Goal: Information Seeking & Learning: Learn about a topic

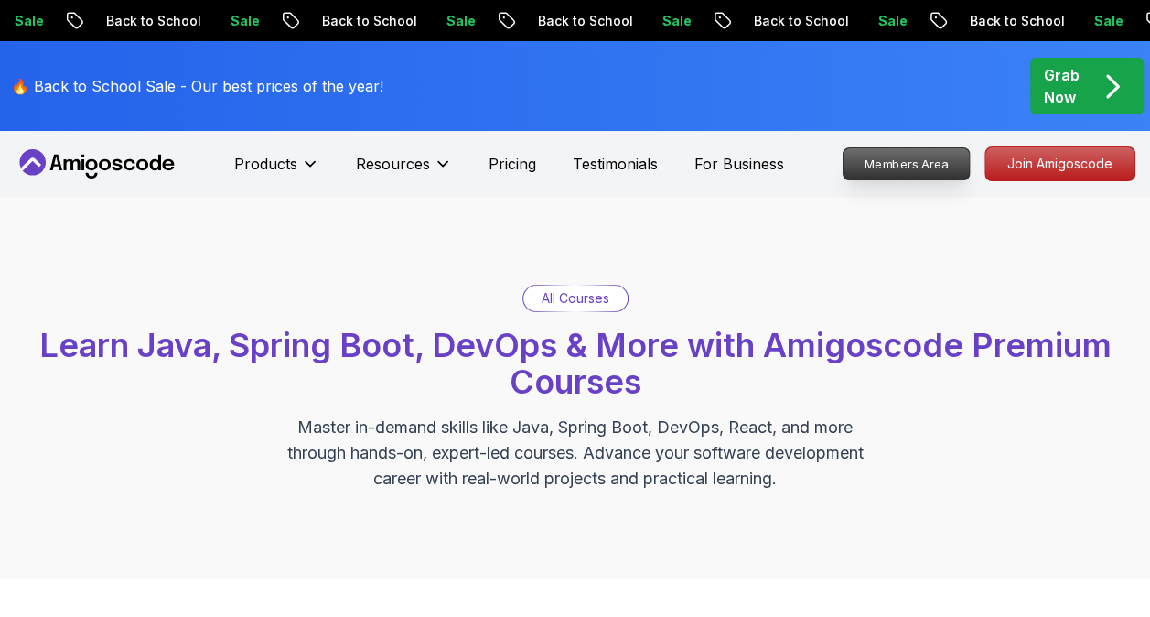
click at [893, 166] on p "Members Area" at bounding box center [907, 163] width 126 height 31
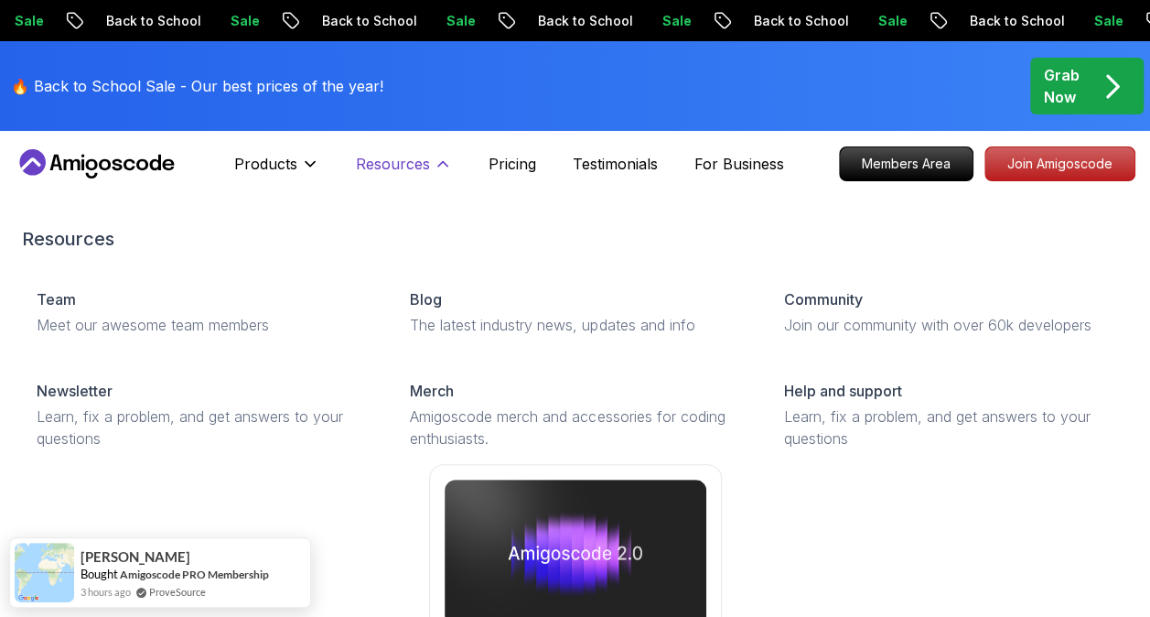
click at [388, 170] on p "Resources" at bounding box center [393, 164] width 74 height 22
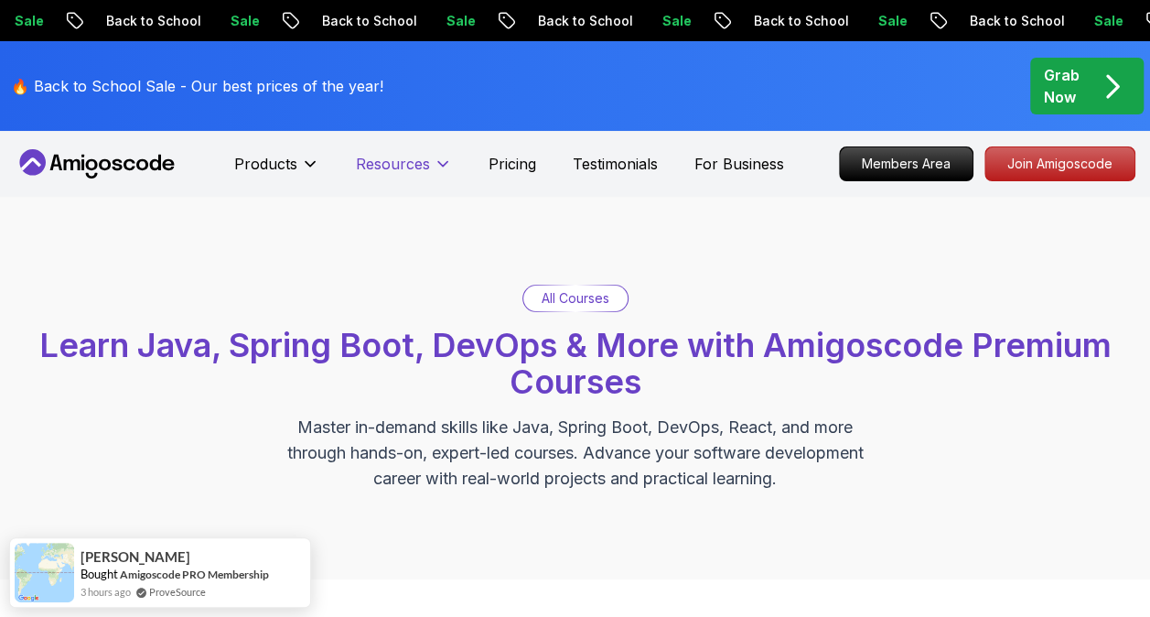
click at [388, 170] on p "Resources" at bounding box center [393, 164] width 74 height 22
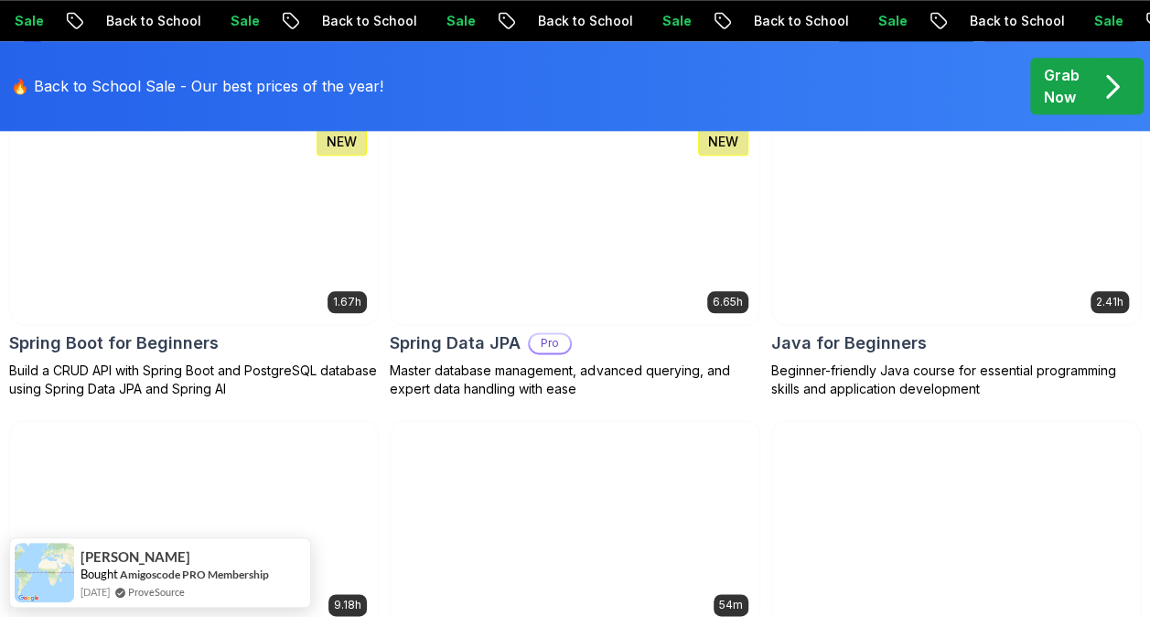
scroll to position [977, 0]
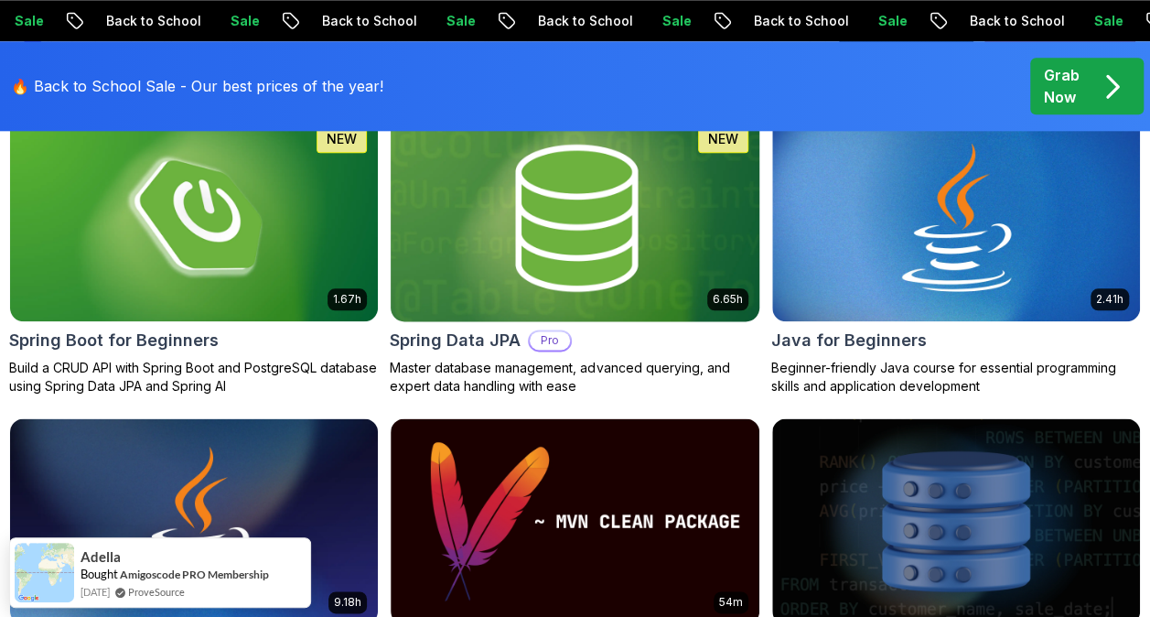
click at [622, 264] on img at bounding box center [575, 218] width 386 height 217
